Goal: Find specific page/section: Find specific page/section

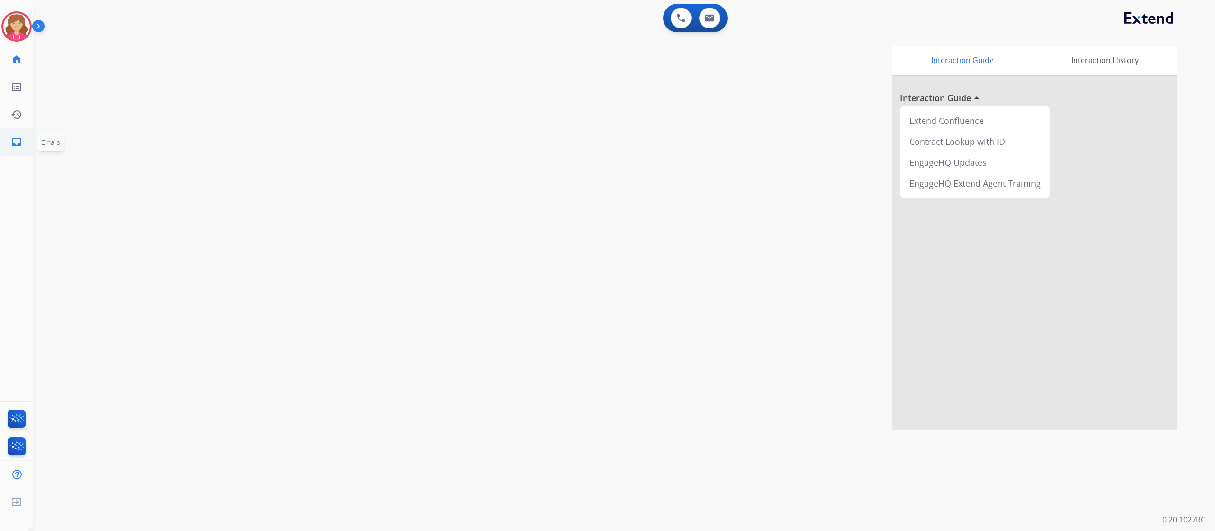
click at [16, 140] on mat-icon "inbox" at bounding box center [16, 141] width 11 height 11
select select "**********"
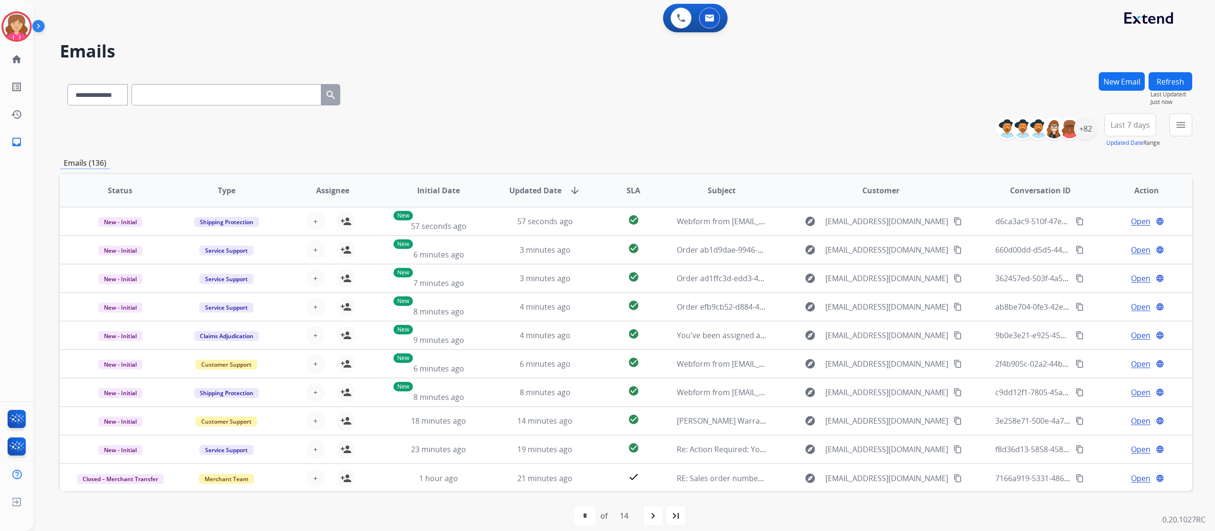
click at [1168, 82] on button "Refresh" at bounding box center [1171, 81] width 44 height 19
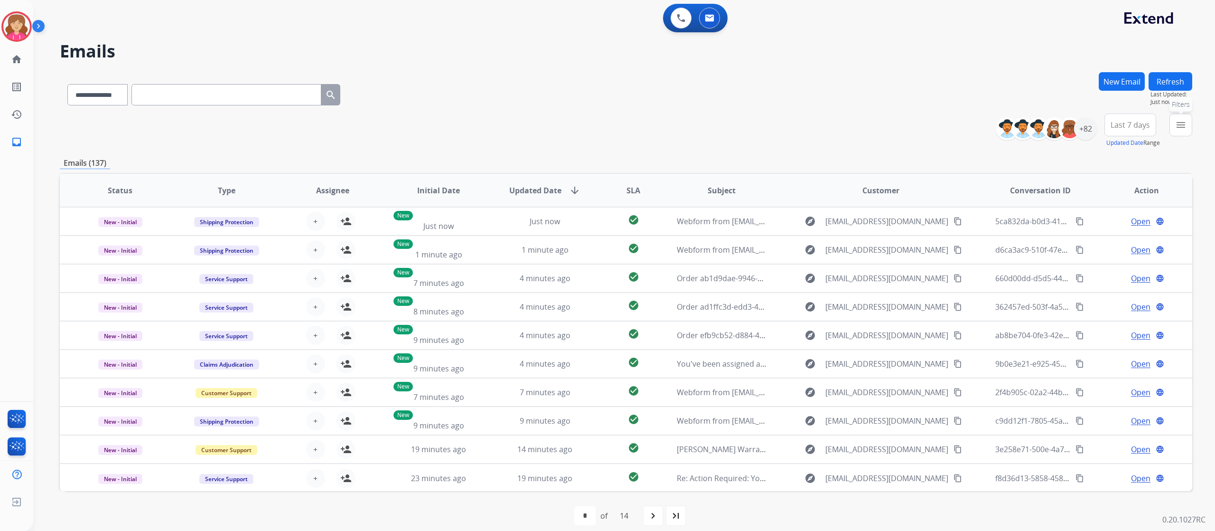
click at [1180, 123] on mat-icon "menu" at bounding box center [1180, 124] width 11 height 11
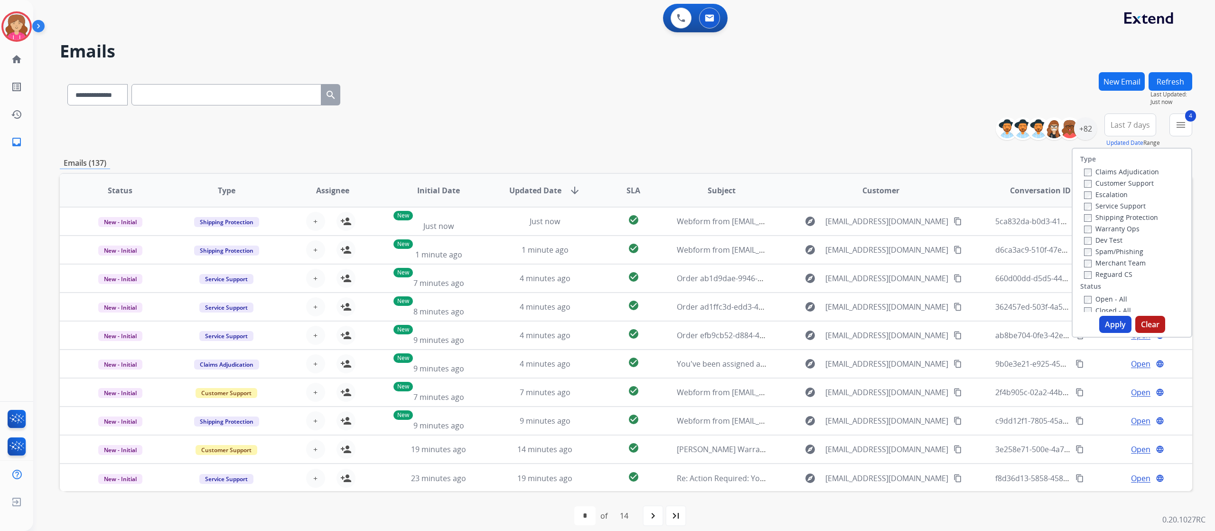
click at [1105, 320] on button "Apply" at bounding box center [1115, 324] width 32 height 17
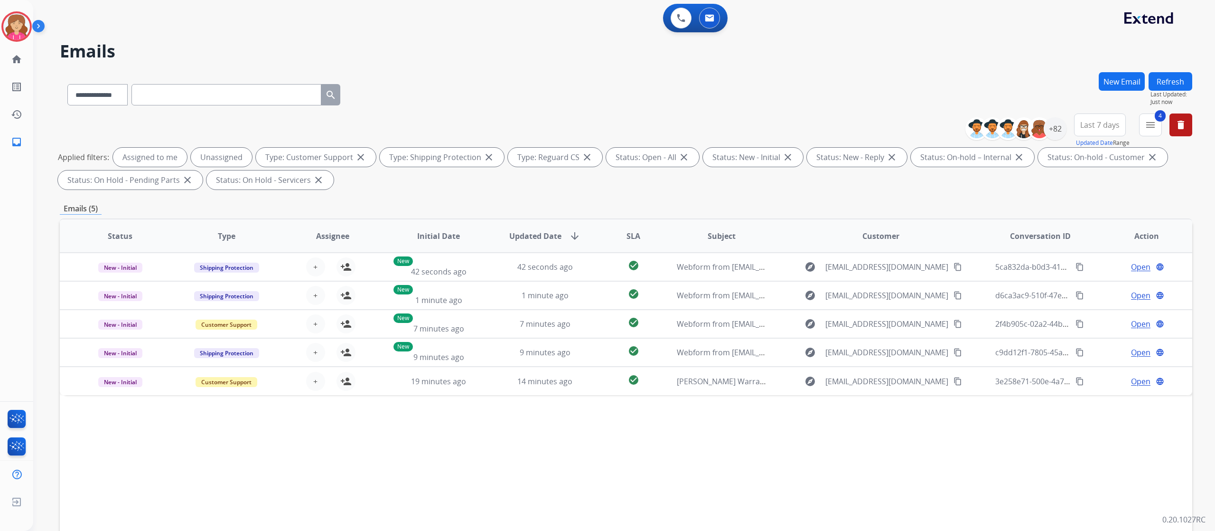
click at [507, 454] on div "Status Type Assignee Initial Date Updated Date arrow_downward SLA Subject Custo…" at bounding box center [626, 377] width 1132 height 318
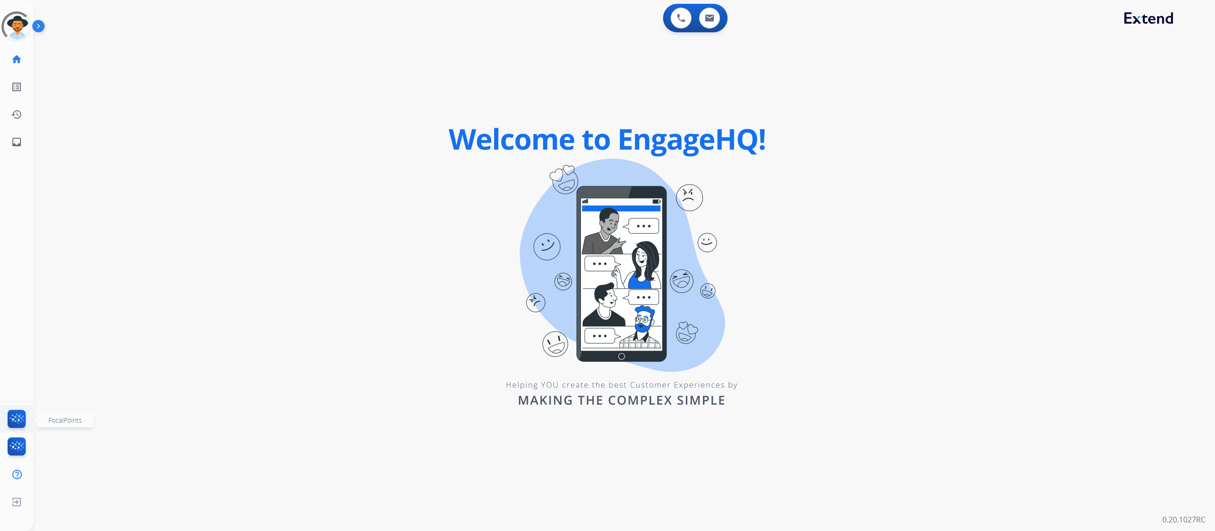
click at [18, 414] on img at bounding box center [17, 421] width 22 height 22
